Goal: Task Accomplishment & Management: Manage account settings

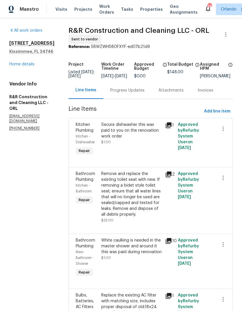
click at [31, 66] on link "Home details" at bounding box center [21, 64] width 25 height 4
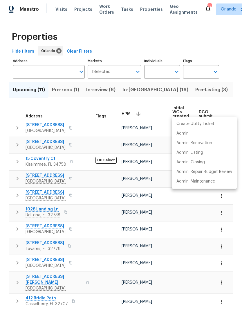
scroll to position [18, 0]
click at [199, 164] on p "Admin: Closing" at bounding box center [191, 162] width 28 height 6
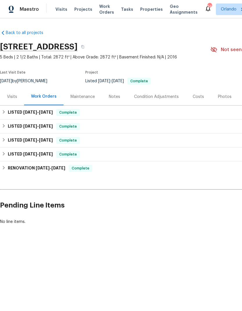
scroll to position [0, -1]
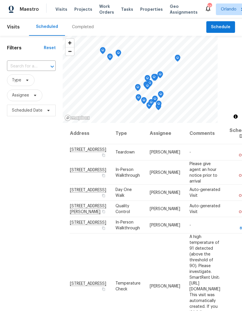
click at [82, 8] on span "Projects" at bounding box center [83, 9] width 18 height 6
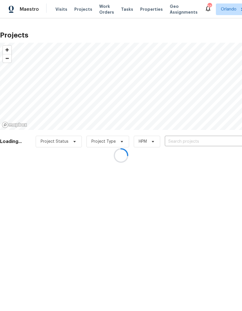
click at [183, 146] on input "text" at bounding box center [198, 141] width 67 height 9
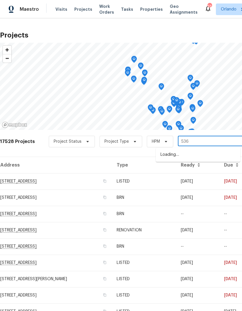
type input "5361"
click at [204, 157] on li "[STREET_ADDRESS]" at bounding box center [198, 155] width 85 height 10
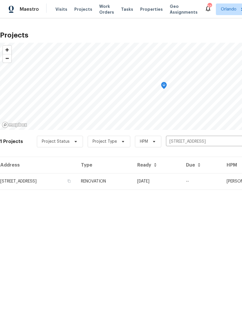
click at [133, 181] on td "RENOVATION" at bounding box center [104, 181] width 56 height 16
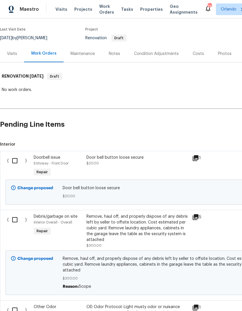
scroll to position [44, 0]
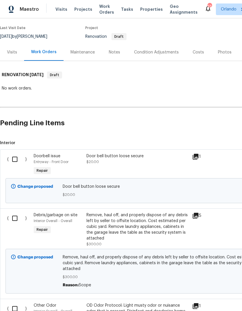
click at [17, 159] on input "checkbox" at bounding box center [17, 159] width 17 height 12
checkbox input "true"
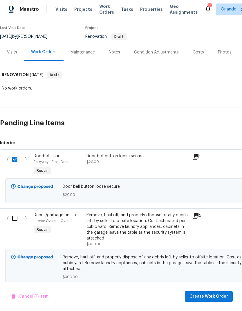
click at [15, 218] on input "checkbox" at bounding box center [17, 218] width 17 height 12
checkbox input "true"
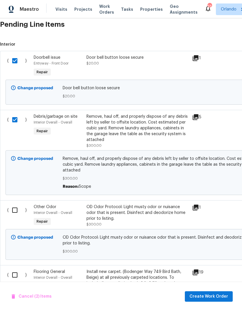
scroll to position [143, 0]
click at [15, 211] on input "checkbox" at bounding box center [17, 210] width 17 height 12
checkbox input "true"
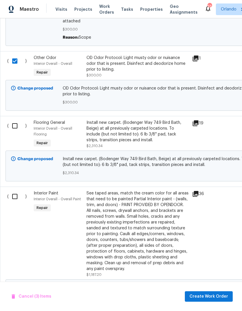
scroll to position [293, 0]
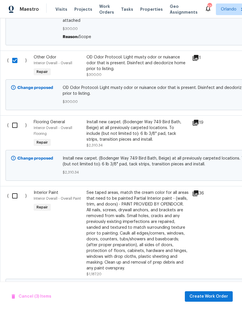
click at [16, 198] on input "checkbox" at bounding box center [17, 196] width 17 height 12
checkbox input "true"
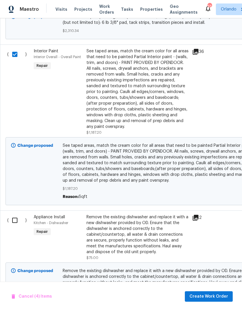
scroll to position [436, 0]
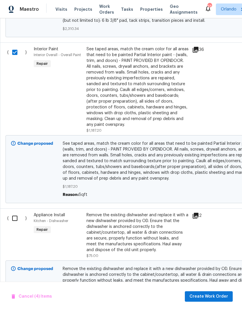
click at [15, 216] on input "checkbox" at bounding box center [17, 218] width 17 height 12
checkbox input "true"
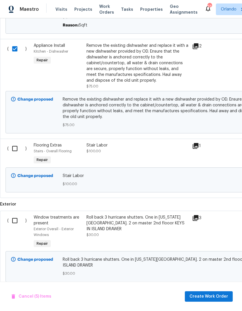
scroll to position [606, 0]
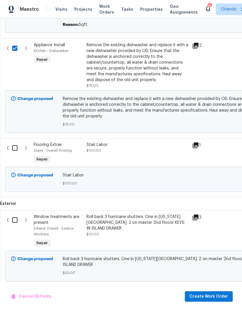
click at [17, 219] on input "checkbox" at bounding box center [17, 220] width 17 height 12
checkbox input "true"
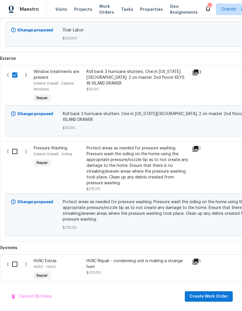
scroll to position [752, 0]
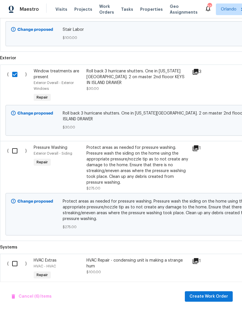
click at [17, 145] on input "checkbox" at bounding box center [17, 151] width 17 height 12
checkbox input "true"
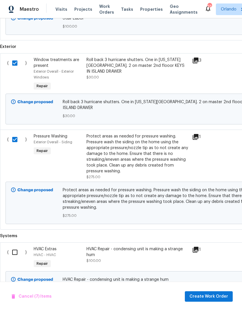
scroll to position [762, 0]
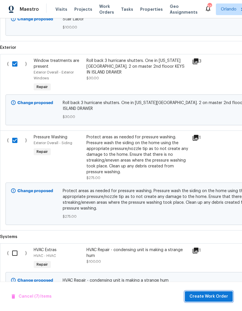
click at [221, 298] on span "Create Work Order" at bounding box center [209, 296] width 39 height 7
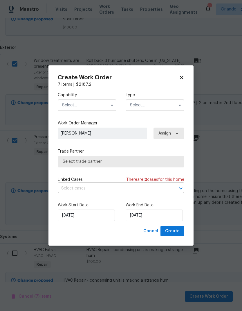
click at [110, 107] on button "button" at bounding box center [112, 105] width 7 height 7
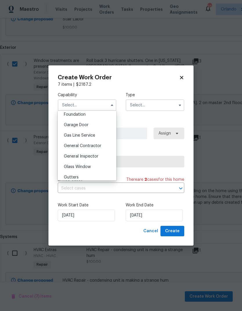
scroll to position [250, 0]
click at [110, 145] on div "General Contractor" at bounding box center [87, 145] width 56 height 10
type input "General Contractor"
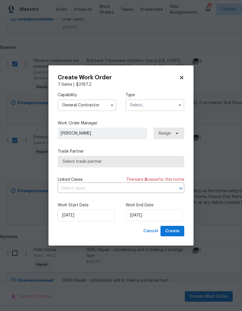
click at [179, 103] on icon "button" at bounding box center [180, 105] width 5 height 5
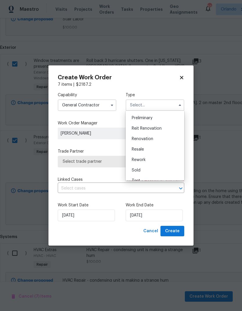
scroll to position [129, 0]
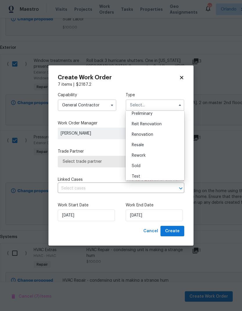
click at [163, 136] on div "Renovation" at bounding box center [155, 134] width 56 height 10
type input "Renovation"
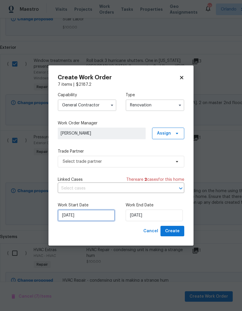
click at [89, 217] on input "[DATE]" at bounding box center [86, 216] width 57 height 12
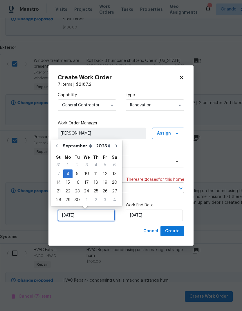
scroll to position [2, 0]
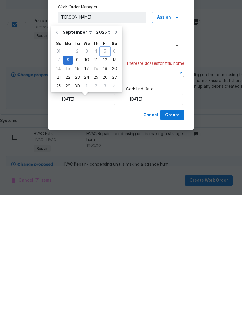
click at [101, 163] on div "5" at bounding box center [105, 167] width 9 height 8
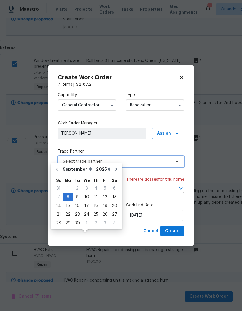
click at [158, 166] on span "Select trade partner" at bounding box center [121, 162] width 127 height 12
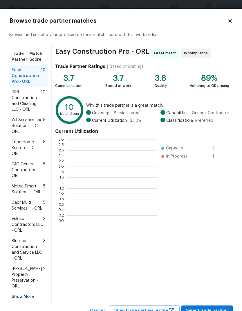
scroll to position [81, 90]
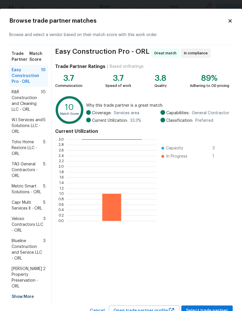
click at [38, 102] on span "R&R Construction and Cleaning LLC - ORL" at bounding box center [26, 100] width 29 height 23
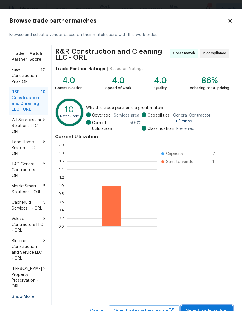
click at [213, 307] on span "Select trade partner" at bounding box center [207, 310] width 42 height 7
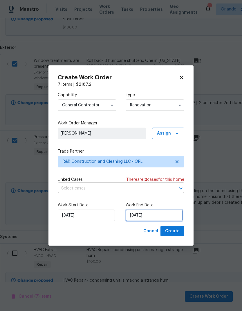
click at [154, 215] on input "[DATE]" at bounding box center [154, 216] width 57 height 12
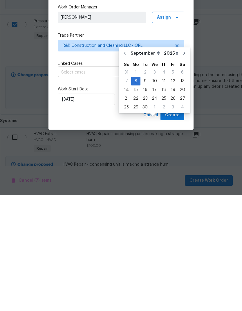
click at [119, 121] on div "Create Work Order 7 items | $ 2187.2 Capability General Contractor Type Renovat…" at bounding box center [121, 155] width 145 height 180
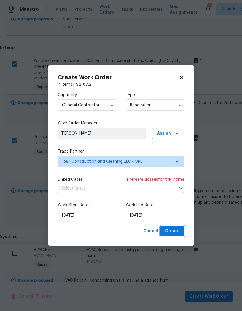
click at [180, 233] on span "Create" at bounding box center [172, 231] width 15 height 7
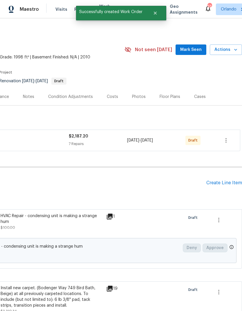
scroll to position [0, 0]
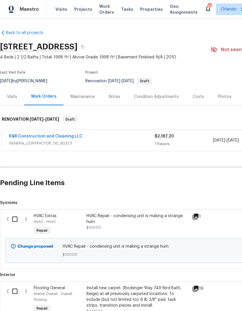
click at [16, 215] on input "checkbox" at bounding box center [17, 219] width 17 height 12
checkbox input "true"
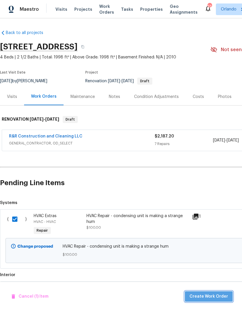
click at [212, 296] on span "Create Work Order" at bounding box center [209, 296] width 39 height 7
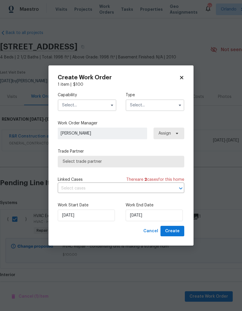
click at [105, 104] on input "text" at bounding box center [87, 105] width 59 height 12
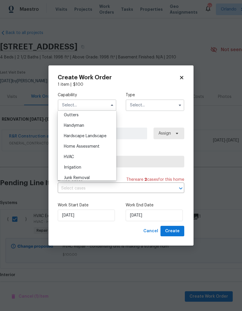
click at [102, 159] on div "HVAC" at bounding box center [87, 157] width 56 height 10
type input "HVAC"
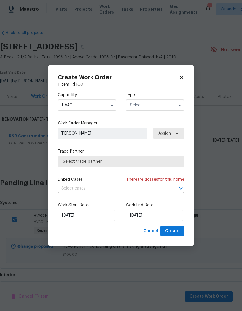
click at [182, 100] on input "text" at bounding box center [155, 105] width 59 height 12
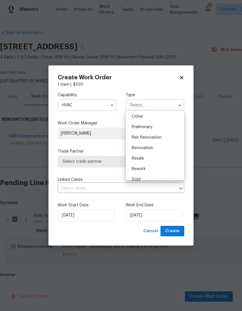
click at [164, 150] on div "Renovation" at bounding box center [155, 148] width 56 height 10
type input "Renovation"
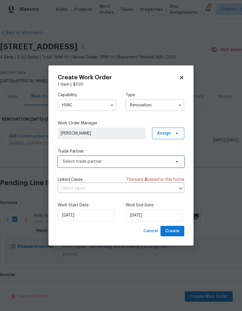
click at [173, 160] on span at bounding box center [176, 161] width 6 height 5
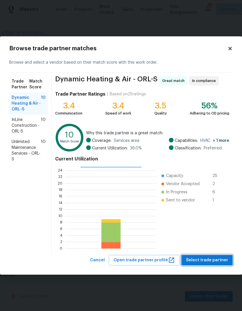
click at [217, 259] on span "Select trade partner" at bounding box center [207, 260] width 42 height 7
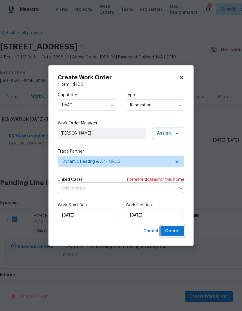
click at [176, 233] on span "Create" at bounding box center [172, 231] width 15 height 7
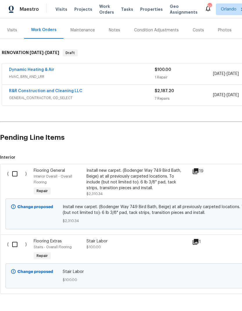
scroll to position [66, 0]
click at [17, 246] on input "checkbox" at bounding box center [17, 245] width 17 height 12
checkbox input "true"
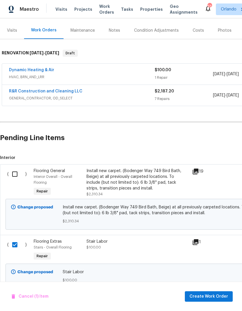
click at [17, 172] on input "checkbox" at bounding box center [17, 174] width 17 height 12
checkbox input "true"
click at [214, 292] on button "Create Work Order" at bounding box center [209, 296] width 48 height 11
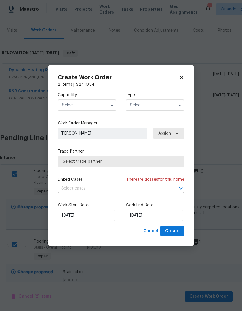
click at [107, 102] on input "text" at bounding box center [87, 105] width 59 height 12
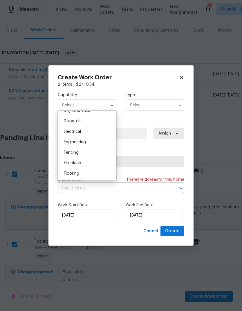
scroll to position [171, 0]
click at [92, 172] on div "Flooring" at bounding box center [87, 172] width 56 height 10
type input "Flooring"
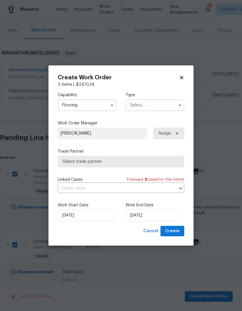
click at [175, 101] on input "text" at bounding box center [155, 105] width 59 height 12
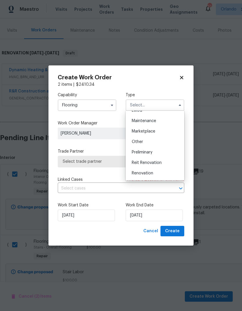
scroll to position [93, 0]
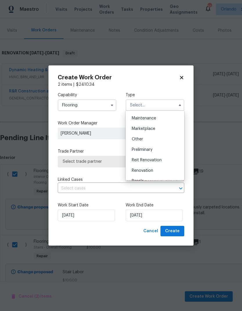
click at [158, 170] on div "Renovation" at bounding box center [155, 170] width 56 height 10
type input "Renovation"
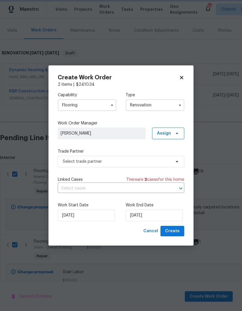
scroll to position [0, 0]
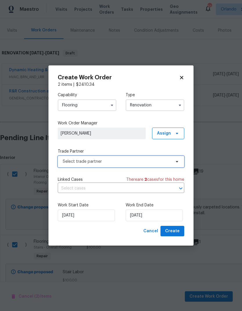
click at [176, 162] on icon at bounding box center [177, 161] width 5 height 5
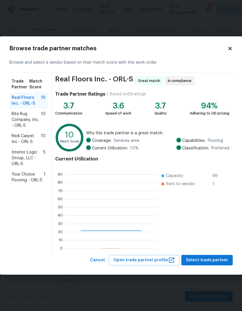
scroll to position [81, 91]
click at [231, 259] on button "Select trade partner" at bounding box center [207, 260] width 51 height 11
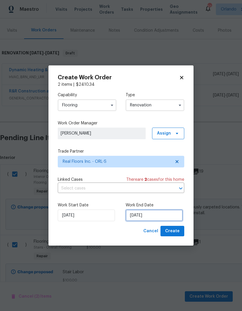
click at [160, 214] on input "[DATE]" at bounding box center [154, 216] width 57 height 12
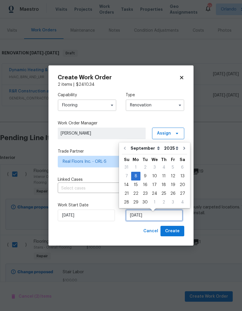
scroll to position [2, 0]
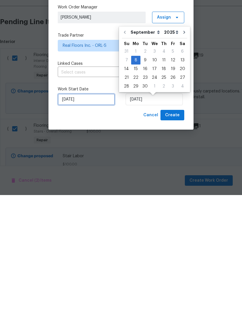
click at [104, 210] on input "[DATE]" at bounding box center [86, 216] width 57 height 12
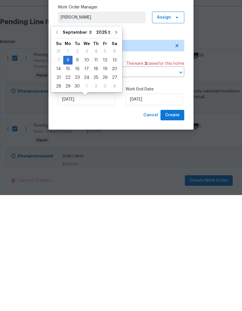
click at [130, 226] on div "Cancel Create" at bounding box center [121, 231] width 127 height 11
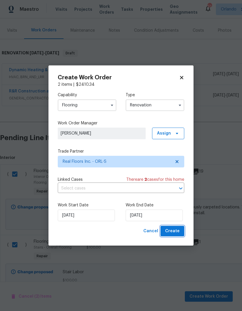
click at [176, 230] on span "Create" at bounding box center [172, 231] width 15 height 7
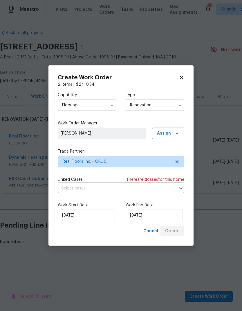
scroll to position [0, 0]
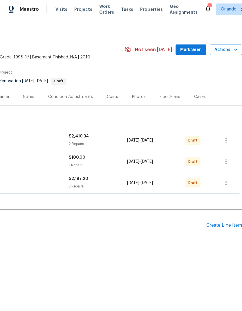
scroll to position [0, 86]
click at [229, 225] on div "Create Line Item" at bounding box center [225, 226] width 36 height 6
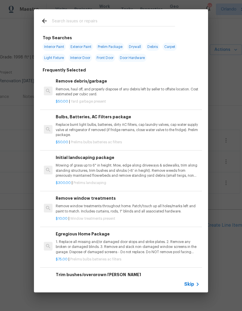
click at [133, 18] on input "text" at bounding box center [113, 21] width 123 height 9
type input "Initi"
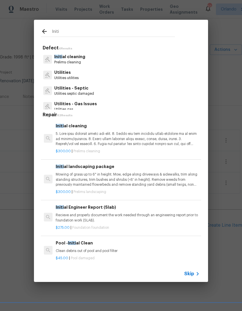
click at [132, 138] on p at bounding box center [128, 138] width 144 height 15
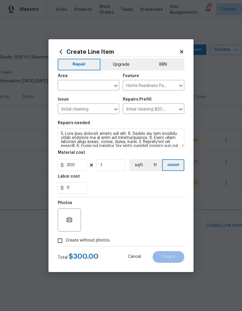
click at [114, 84] on icon "Open" at bounding box center [115, 85] width 7 height 7
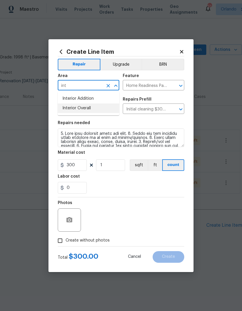
click at [104, 112] on li "Interior Overall" at bounding box center [89, 108] width 62 height 10
type input "Interior Overall"
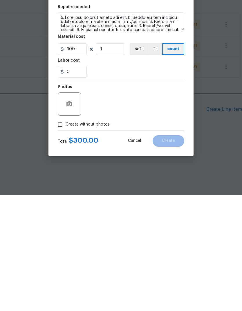
click at [62, 235] on input "Create without photos" at bounding box center [60, 240] width 11 height 11
checkbox input "true"
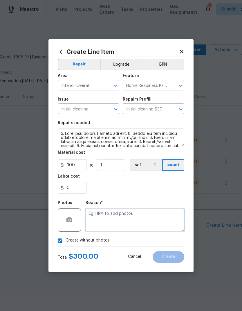
click at [128, 222] on textarea at bounding box center [135, 219] width 99 height 23
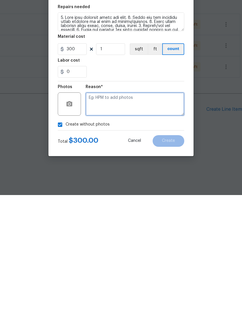
type textarea "V"
type textarea "L"
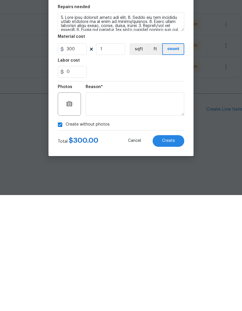
click at [132, 182] on div "0" at bounding box center [121, 188] width 127 height 12
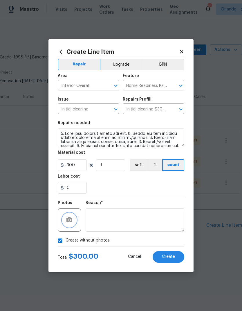
click at [74, 217] on button "button" at bounding box center [69, 220] width 14 height 14
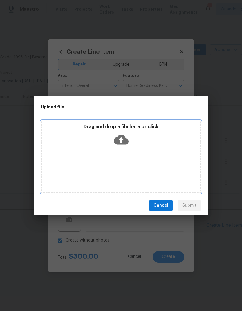
click at [127, 140] on icon at bounding box center [121, 140] width 15 height 10
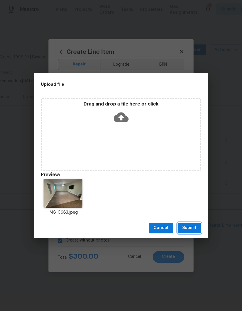
click at [197, 225] on button "Submit" at bounding box center [190, 228] width 24 height 11
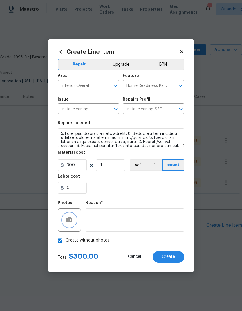
checkbox input "false"
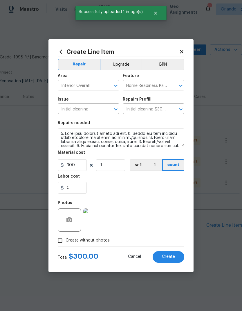
click at [175, 257] on button "Create" at bounding box center [169, 257] width 32 height 12
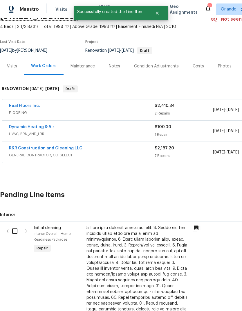
scroll to position [31, 0]
click at [12, 231] on input "checkbox" at bounding box center [17, 231] width 17 height 12
checkbox input "true"
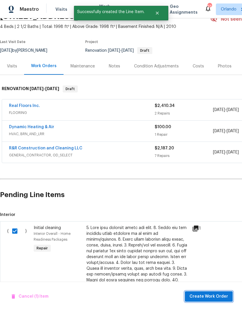
click at [215, 294] on span "Create Work Order" at bounding box center [209, 296] width 39 height 7
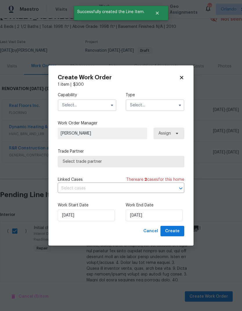
click at [111, 110] on input "text" at bounding box center [87, 105] width 59 height 12
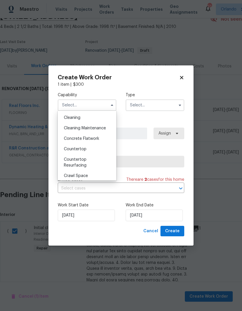
scroll to position [73, 0]
click at [98, 130] on div "Cleaning" at bounding box center [87, 128] width 56 height 10
type input "Cleaning"
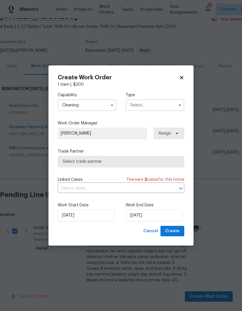
click at [183, 106] on button "button" at bounding box center [180, 105] width 7 height 7
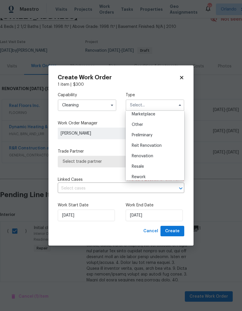
scroll to position [109, 0]
click at [161, 156] on div "Renovation" at bounding box center [155, 155] width 56 height 10
type input "Renovation"
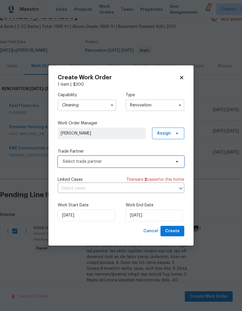
click at [172, 162] on span "Select trade partner" at bounding box center [121, 162] width 127 height 12
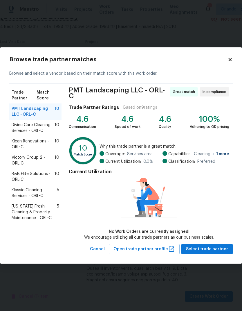
click at [57, 143] on span "10" at bounding box center [57, 144] width 5 height 12
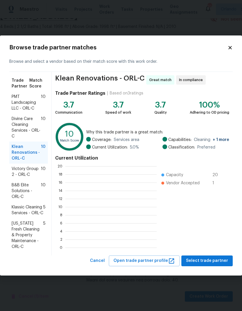
scroll to position [1, 1]
click at [211, 262] on span "Select trade partner" at bounding box center [207, 260] width 42 height 7
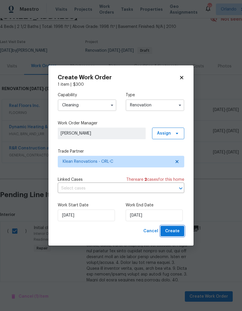
click at [180, 226] on button "Create" at bounding box center [173, 231] width 24 height 11
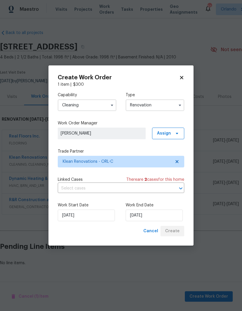
scroll to position [0, 0]
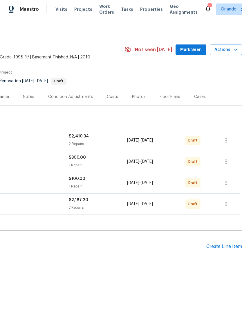
scroll to position [0, 86]
click at [228, 203] on icon "button" at bounding box center [226, 203] width 7 height 7
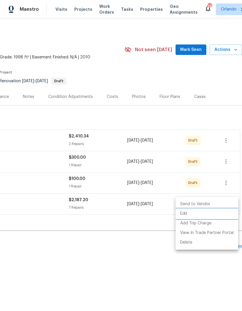
click at [207, 215] on li "Edit" at bounding box center [207, 214] width 63 height 10
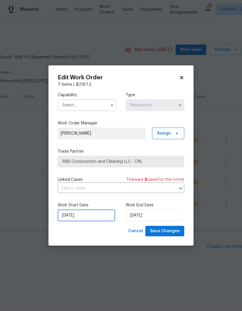
click at [96, 218] on input "[DATE]" at bounding box center [86, 216] width 57 height 12
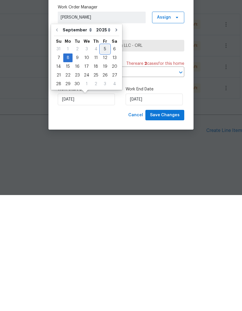
click at [104, 161] on div "5" at bounding box center [105, 165] width 9 height 8
type input "[DATE]"
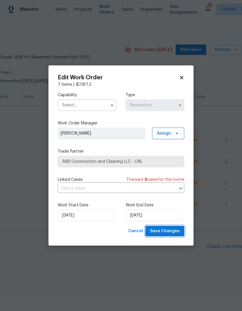
click at [172, 227] on button "Save Changes" at bounding box center [165, 231] width 39 height 11
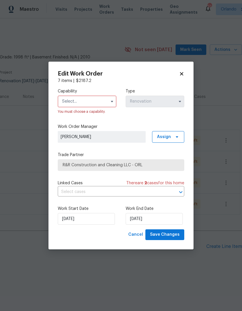
click at [102, 103] on input "text" at bounding box center [87, 102] width 59 height 12
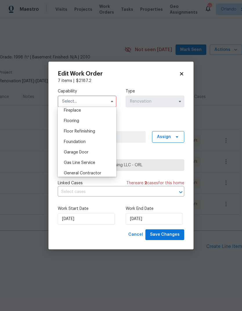
scroll to position [236, 0]
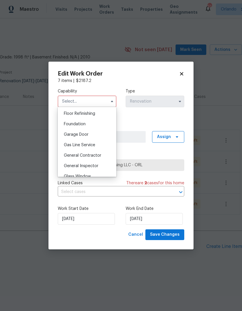
click at [99, 157] on span "General Contractor" at bounding box center [82, 155] width 37 height 4
type input "General Contractor"
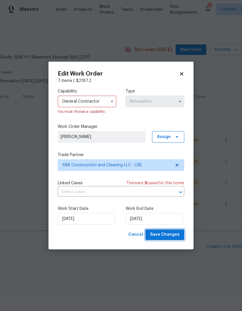
click at [167, 236] on span "Save Changes" at bounding box center [165, 234] width 30 height 7
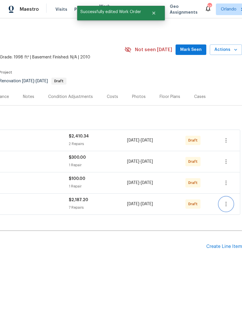
click at [225, 204] on icon "button" at bounding box center [226, 203] width 7 height 7
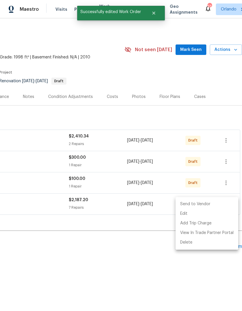
click at [215, 203] on li "Send to Vendor" at bounding box center [207, 204] width 63 height 10
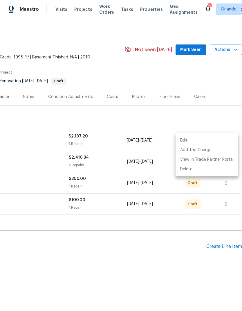
click at [202, 113] on div at bounding box center [121, 155] width 242 height 311
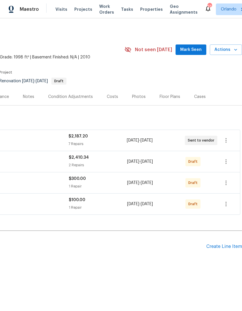
click at [191, 53] on span "Mark Seen" at bounding box center [191, 49] width 22 height 7
click at [227, 201] on icon "button" at bounding box center [226, 203] width 7 height 7
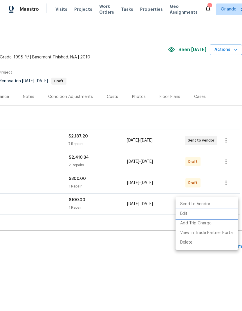
click at [196, 213] on li "Edit" at bounding box center [207, 214] width 63 height 10
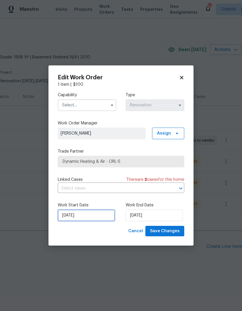
click at [96, 219] on input "[DATE]" at bounding box center [86, 216] width 57 height 12
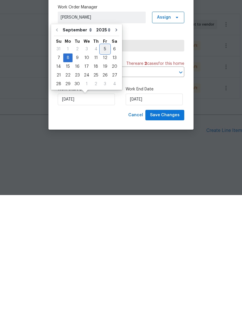
click at [103, 161] on div "5" at bounding box center [105, 165] width 9 height 8
type input "[DATE]"
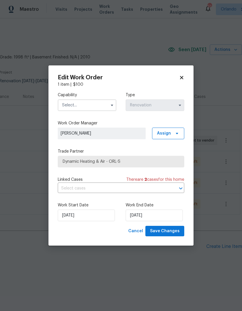
click at [102, 107] on input "text" at bounding box center [87, 105] width 59 height 12
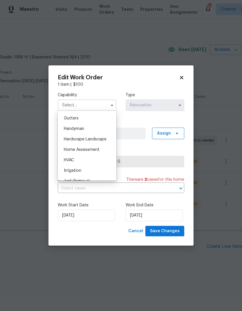
scroll to position [309, 0]
click at [93, 162] on div "HVAC" at bounding box center [87, 159] width 56 height 10
type input "HVAC"
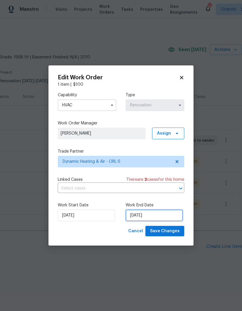
click at [162, 219] on input "[DATE]" at bounding box center [154, 216] width 57 height 12
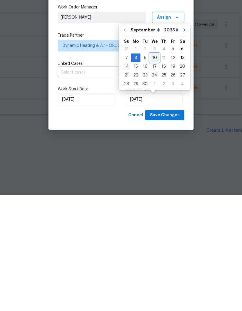
click at [153, 170] on div "10" at bounding box center [155, 174] width 10 height 8
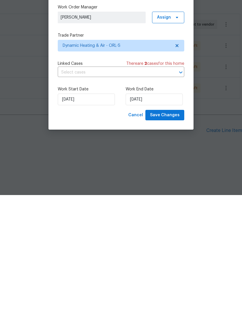
type input "[DATE]"
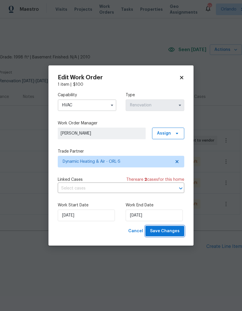
click at [171, 230] on span "Save Changes" at bounding box center [165, 231] width 30 height 7
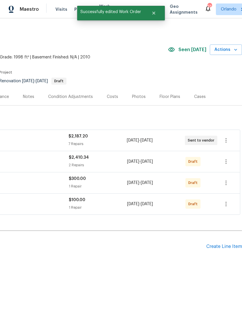
click at [223, 202] on icon "button" at bounding box center [226, 203] width 7 height 7
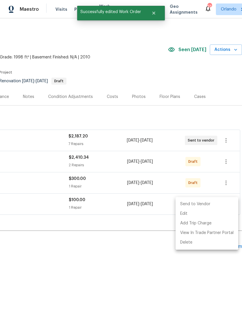
click at [215, 203] on li "Send to Vendor" at bounding box center [207, 204] width 63 height 10
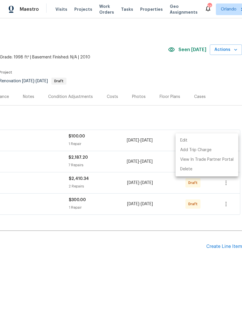
click at [191, 226] on div at bounding box center [121, 155] width 242 height 311
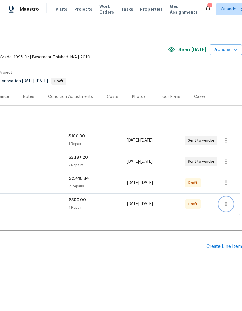
click at [228, 204] on icon "button" at bounding box center [226, 203] width 7 height 7
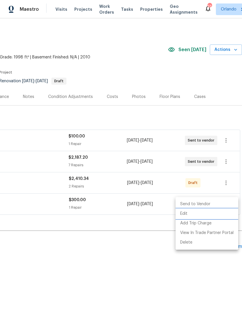
click at [201, 214] on li "Edit" at bounding box center [207, 214] width 63 height 10
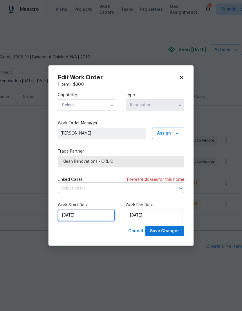
click at [95, 218] on input "[DATE]" at bounding box center [86, 216] width 57 height 12
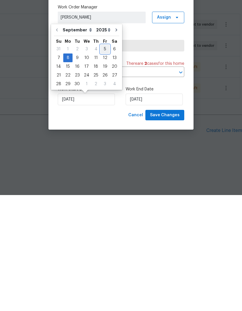
click at [104, 161] on div "5" at bounding box center [105, 165] width 9 height 8
type input "[DATE]"
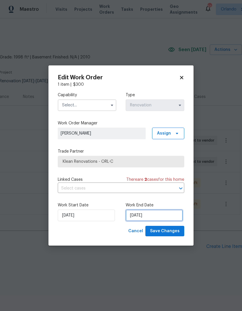
click at [151, 216] on input "[DATE]" at bounding box center [154, 216] width 57 height 12
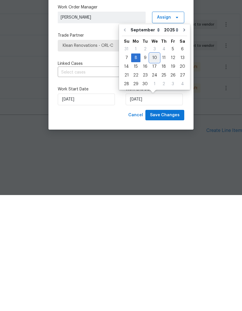
click at [150, 170] on div "10" at bounding box center [155, 174] width 10 height 8
type input "[DATE]"
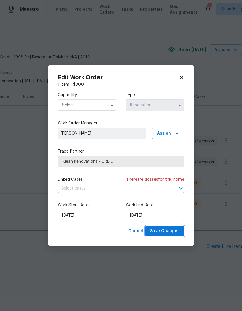
click at [174, 232] on span "Save Changes" at bounding box center [165, 231] width 30 height 7
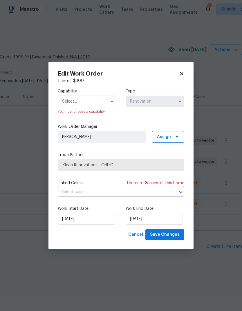
click at [104, 103] on input "text" at bounding box center [87, 102] width 59 height 12
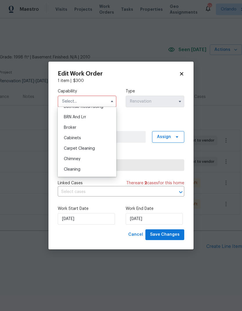
scroll to position [28, 0]
click at [94, 166] on div "Cleaning" at bounding box center [87, 169] width 56 height 10
type input "Cleaning"
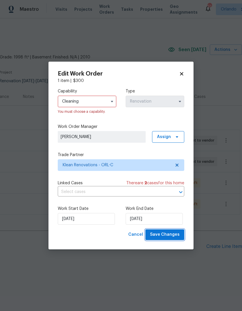
click at [171, 234] on span "Save Changes" at bounding box center [165, 234] width 30 height 7
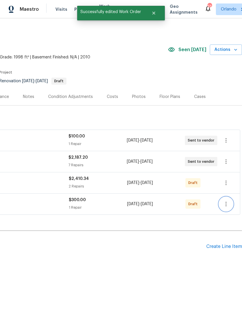
click at [227, 204] on icon "button" at bounding box center [226, 203] width 7 height 7
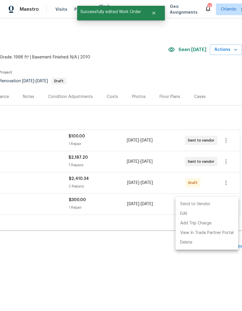
click at [216, 202] on li "Send to Vendor" at bounding box center [207, 204] width 63 height 10
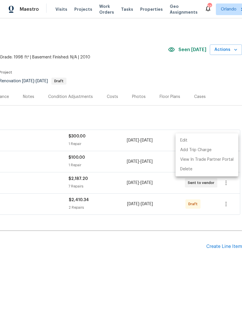
click at [228, 202] on div at bounding box center [121, 155] width 242 height 311
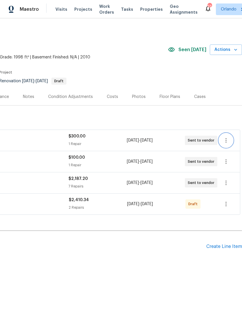
scroll to position [0, 86]
click at [225, 202] on icon "button" at bounding box center [226, 203] width 7 height 7
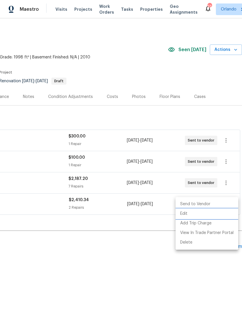
click at [198, 215] on li "Edit" at bounding box center [207, 214] width 63 height 10
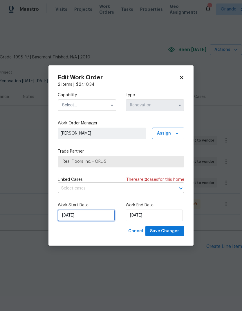
click at [97, 216] on input "[DATE]" at bounding box center [86, 216] width 57 height 12
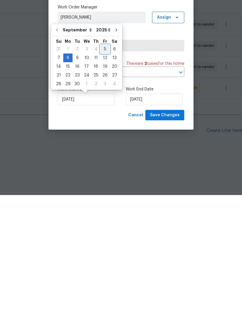
click at [104, 161] on div "5" at bounding box center [105, 165] width 9 height 8
type input "[DATE]"
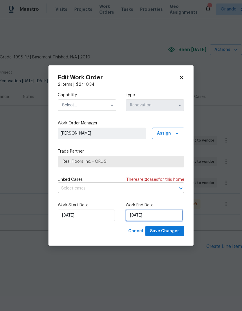
click at [162, 214] on input "[DATE]" at bounding box center [154, 216] width 57 height 12
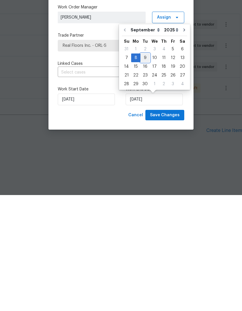
click at [144, 170] on div "9" at bounding box center [145, 174] width 9 height 8
type input "[DATE]"
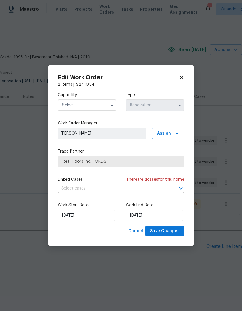
click at [102, 107] on input "text" at bounding box center [87, 105] width 59 height 12
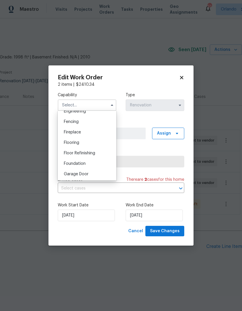
scroll to position [200, 0]
click at [105, 144] on div "Flooring" at bounding box center [87, 142] width 56 height 10
type input "Flooring"
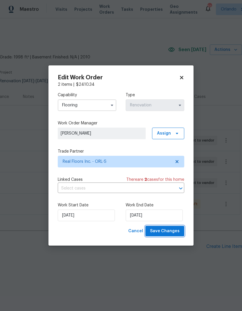
click at [172, 231] on span "Save Changes" at bounding box center [165, 231] width 30 height 7
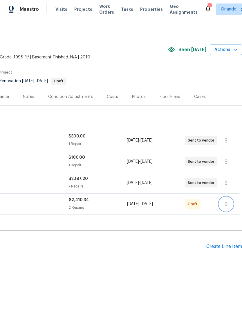
click at [230, 203] on icon "button" at bounding box center [226, 203] width 7 height 7
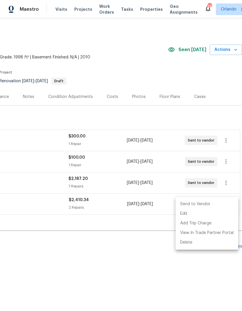
click at [221, 203] on li "Send to Vendor" at bounding box center [207, 204] width 63 height 10
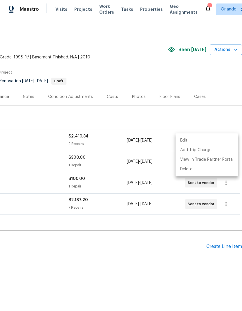
click at [130, 258] on div at bounding box center [121, 155] width 242 height 311
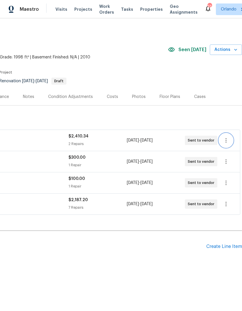
scroll to position [0, 86]
